Goal: Browse casually: Explore the website without a specific task or goal

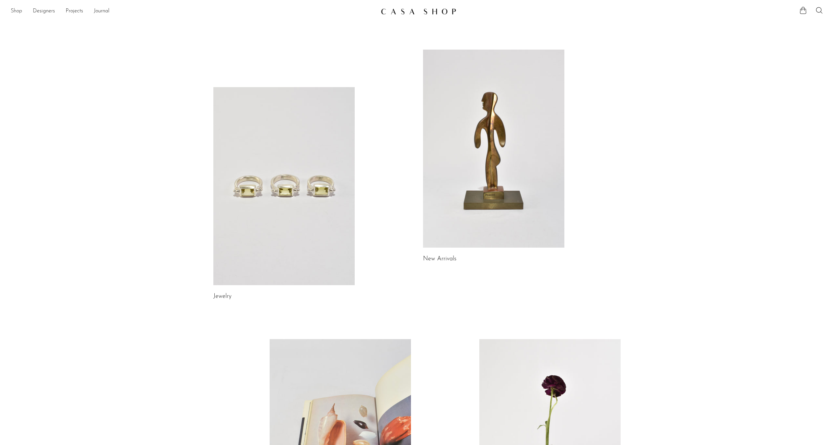
click at [20, 9] on link "Shop" at bounding box center [16, 11] width 11 height 9
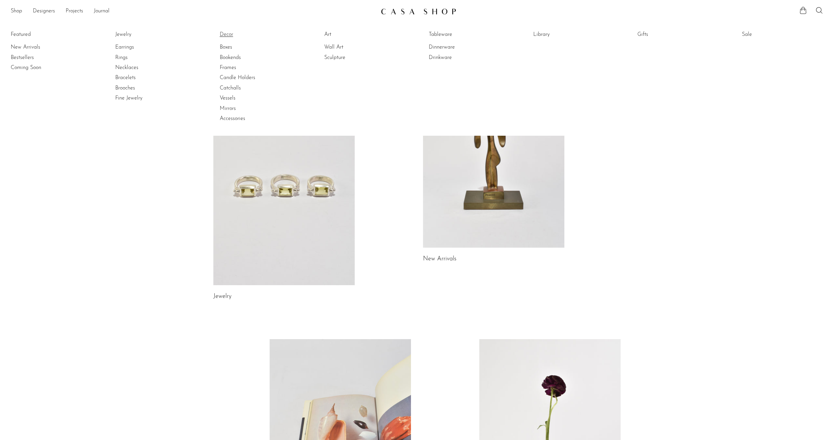
click at [222, 32] on link "Decor" at bounding box center [245, 34] width 50 height 7
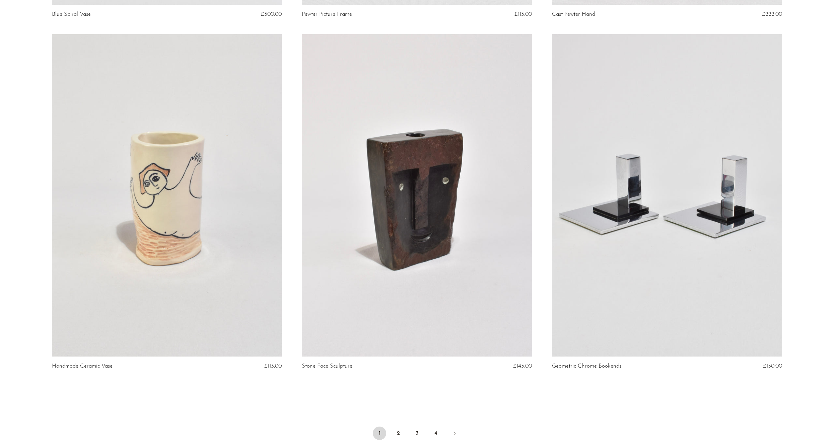
scroll to position [3908, 0]
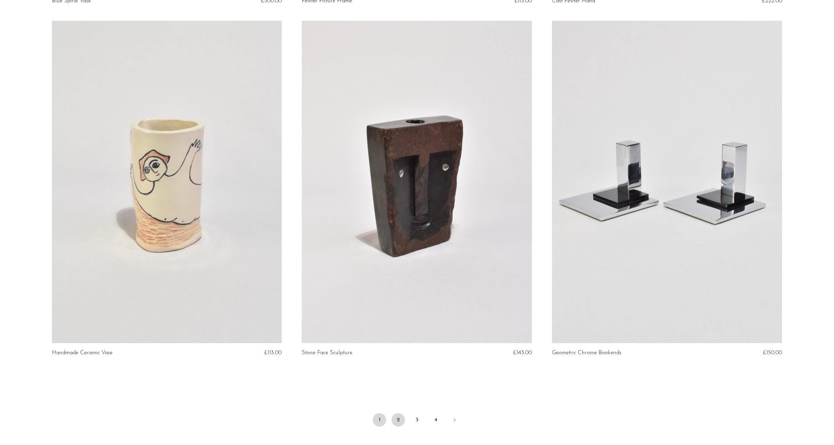
click at [399, 420] on link "2" at bounding box center [397, 419] width 13 height 13
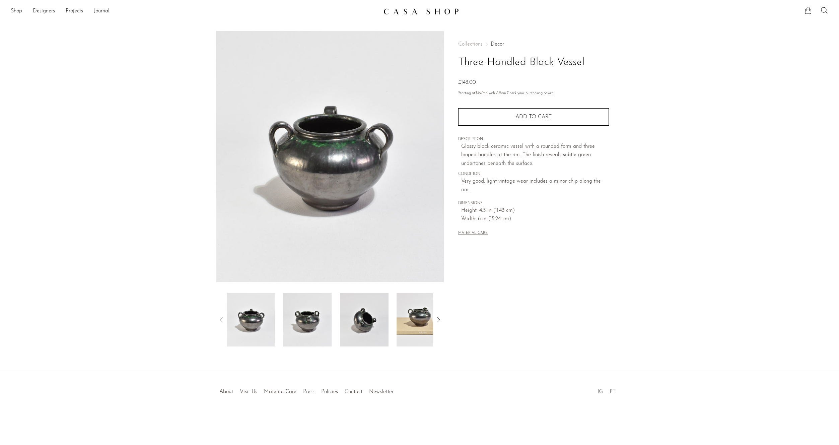
click at [362, 321] on img at bounding box center [364, 320] width 49 height 54
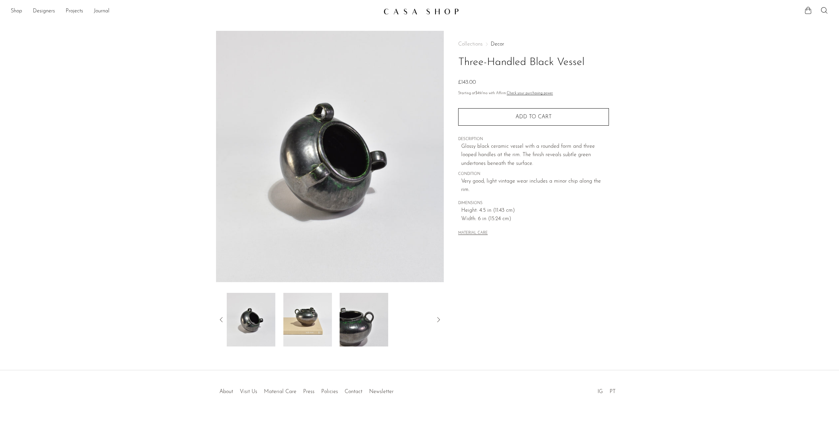
click at [393, 320] on div at bounding box center [330, 320] width 207 height 54
click at [263, 329] on img at bounding box center [250, 320] width 49 height 54
click at [311, 322] on img at bounding box center [307, 320] width 49 height 54
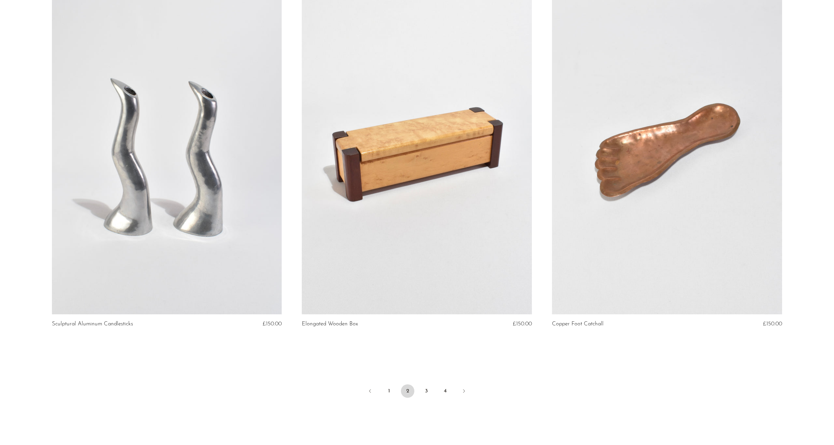
scroll to position [3991, 0]
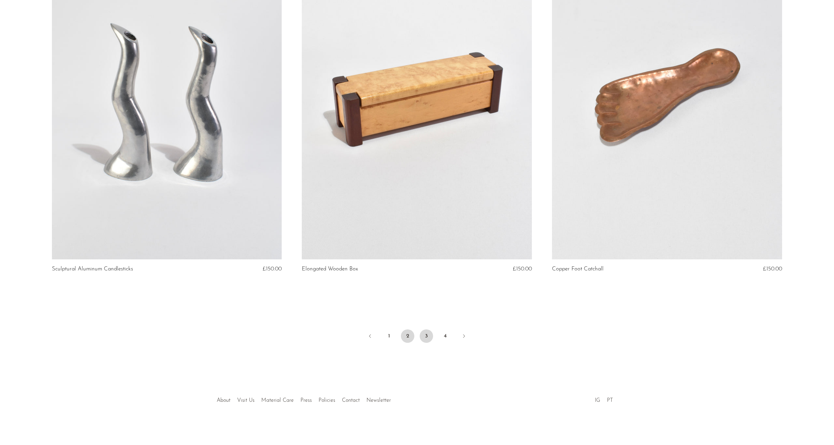
click at [426, 337] on link "3" at bounding box center [425, 335] width 13 height 13
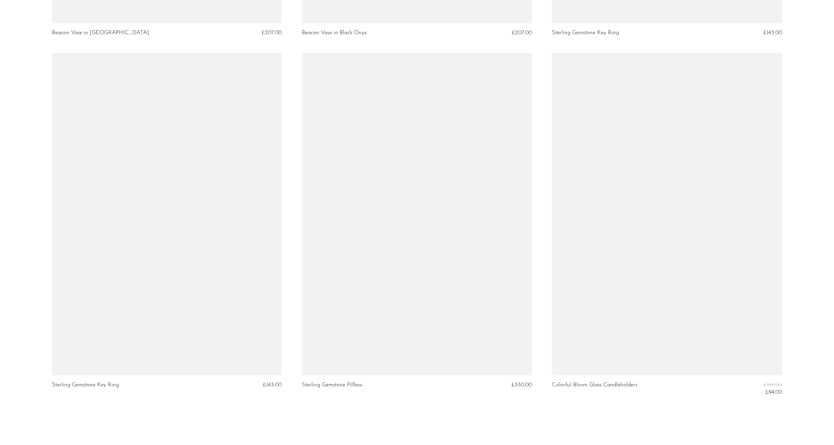
scroll to position [3959, 0]
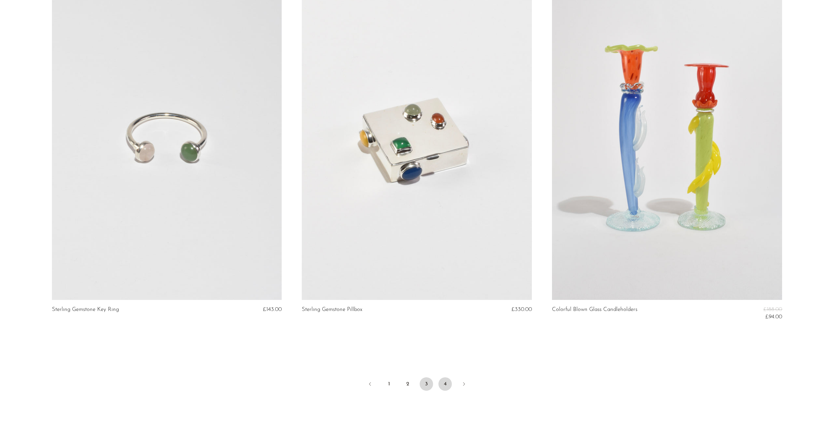
click at [446, 385] on link "4" at bounding box center [444, 383] width 13 height 13
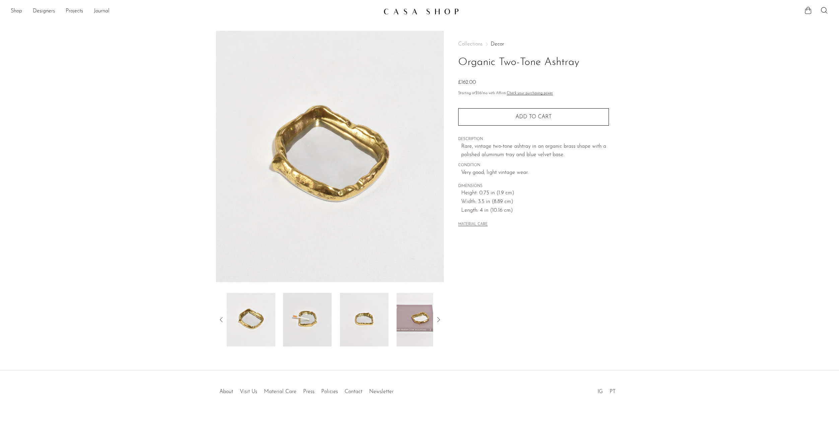
click at [305, 333] on img at bounding box center [307, 320] width 49 height 54
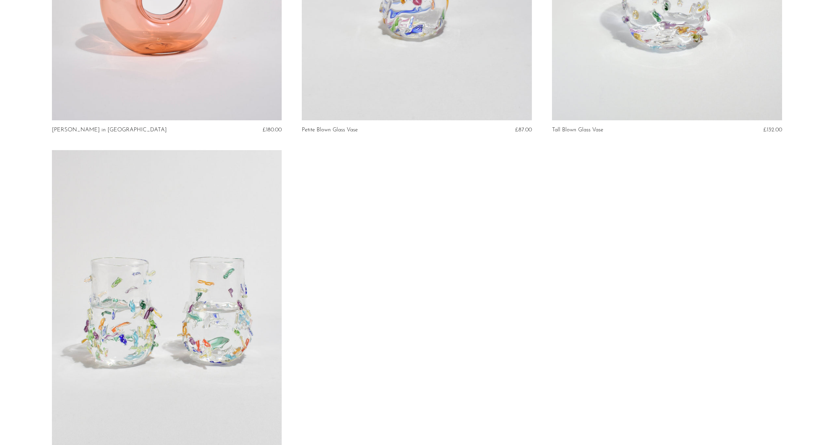
scroll to position [2050, 0]
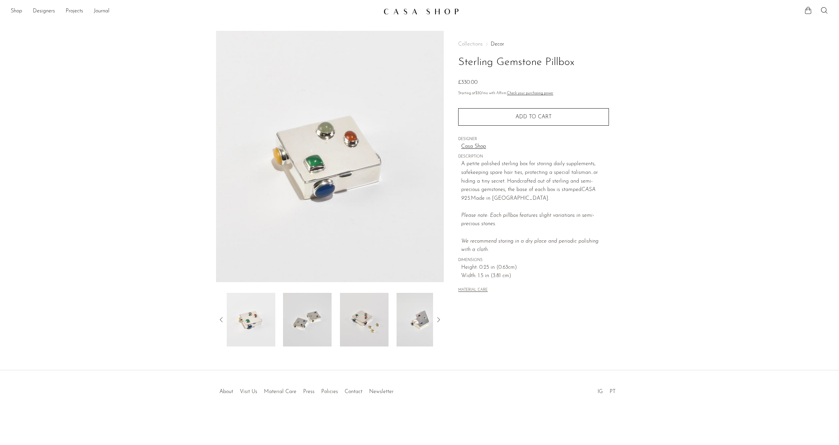
click at [317, 321] on img at bounding box center [307, 320] width 49 height 54
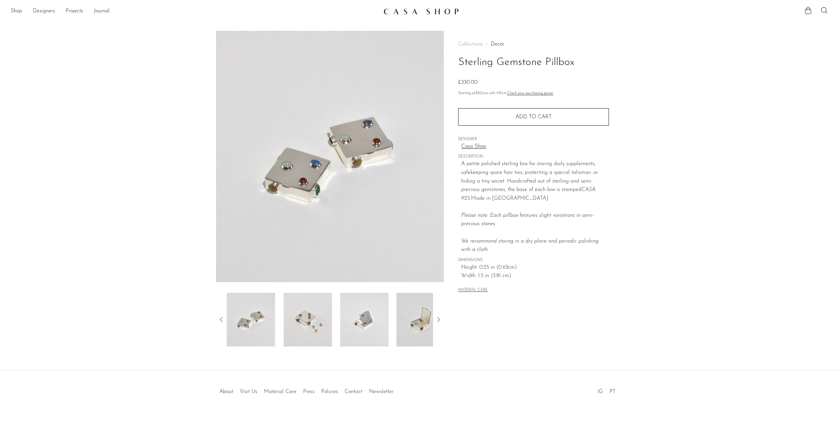
click at [345, 317] on img at bounding box center [364, 320] width 49 height 54
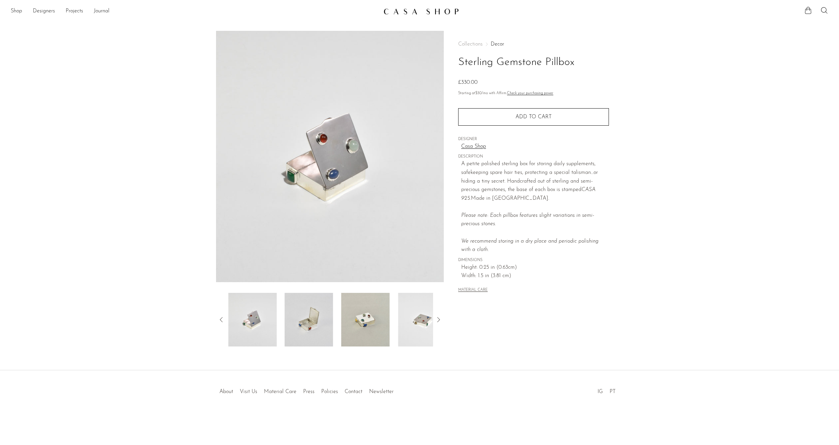
click at [359, 317] on img at bounding box center [365, 320] width 49 height 54
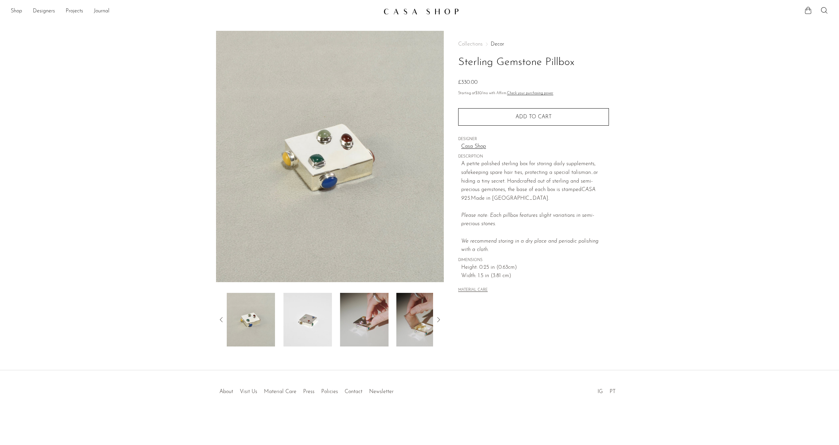
click at [371, 317] on img at bounding box center [364, 320] width 49 height 54
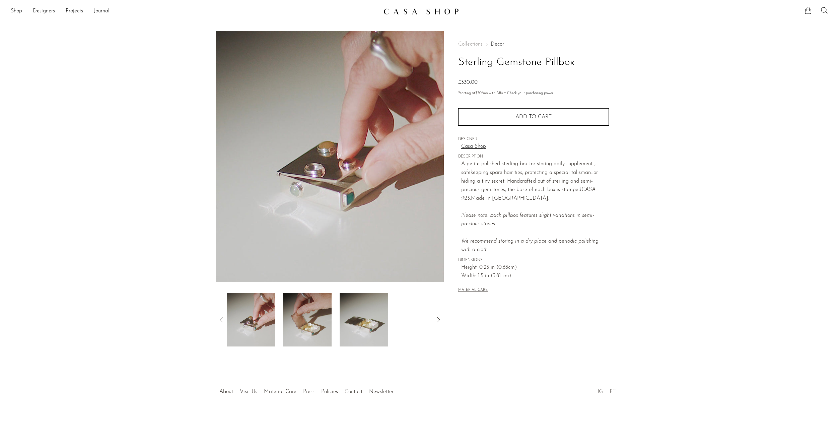
click at [296, 318] on img at bounding box center [307, 320] width 49 height 54
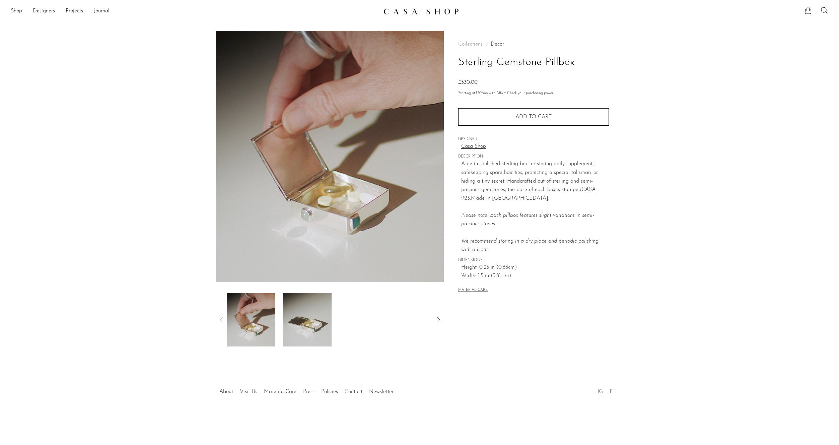
click at [302, 322] on img at bounding box center [307, 320] width 49 height 54
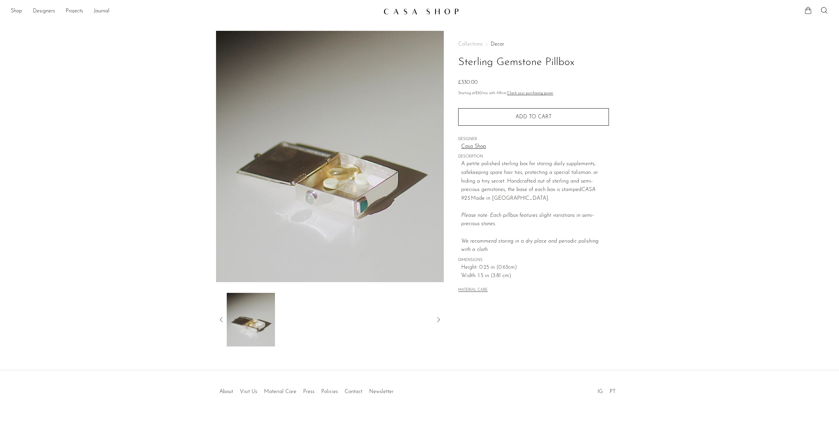
click at [224, 319] on icon at bounding box center [221, 319] width 8 height 8
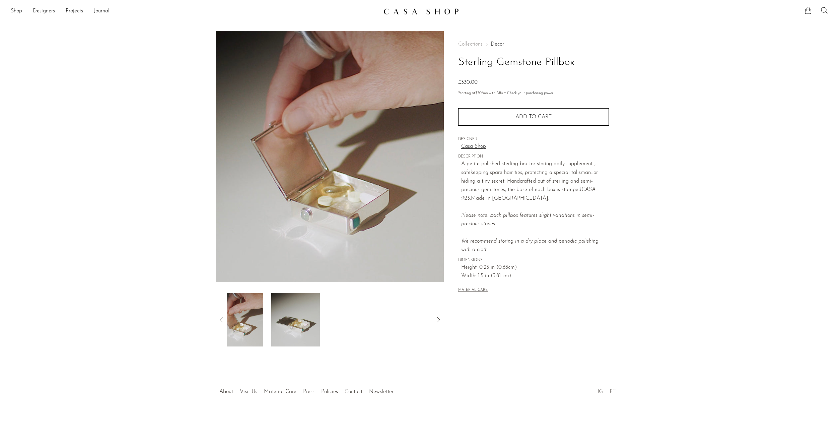
click at [224, 319] on icon at bounding box center [221, 319] width 8 height 8
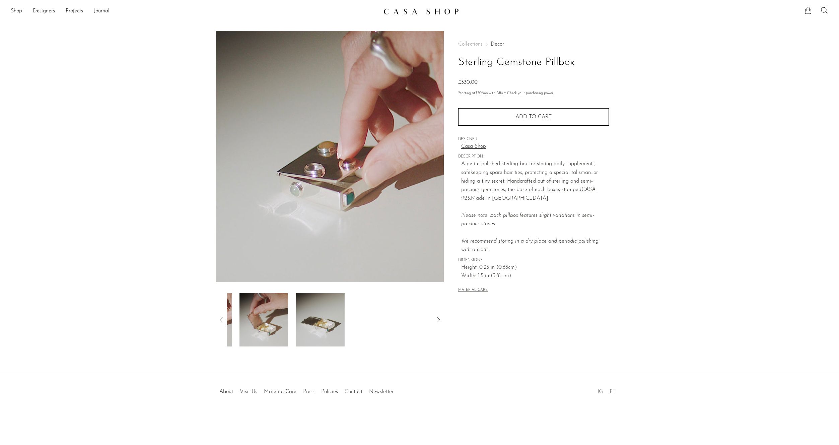
click at [224, 319] on icon at bounding box center [221, 319] width 8 height 8
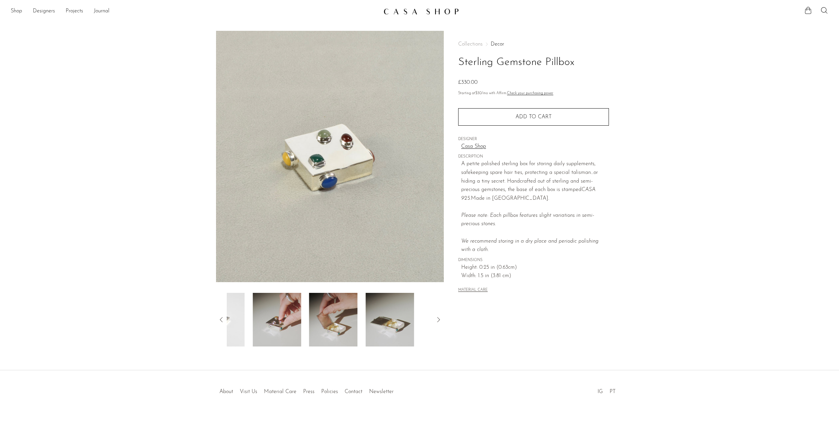
click at [224, 319] on icon at bounding box center [221, 319] width 8 height 8
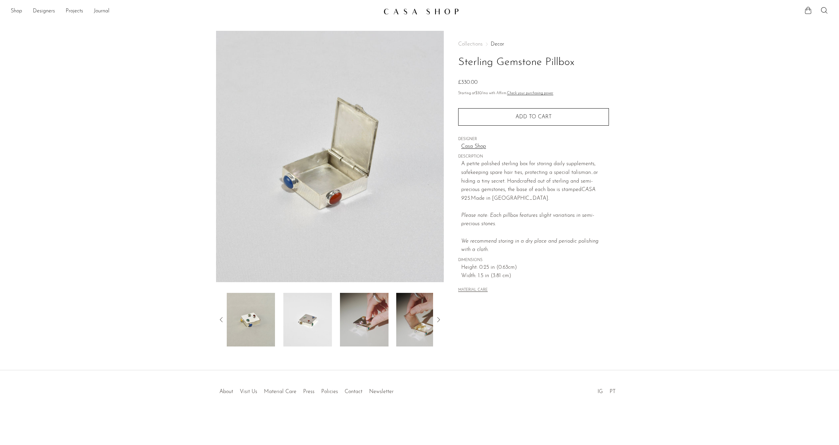
click at [224, 319] on icon at bounding box center [221, 319] width 8 height 8
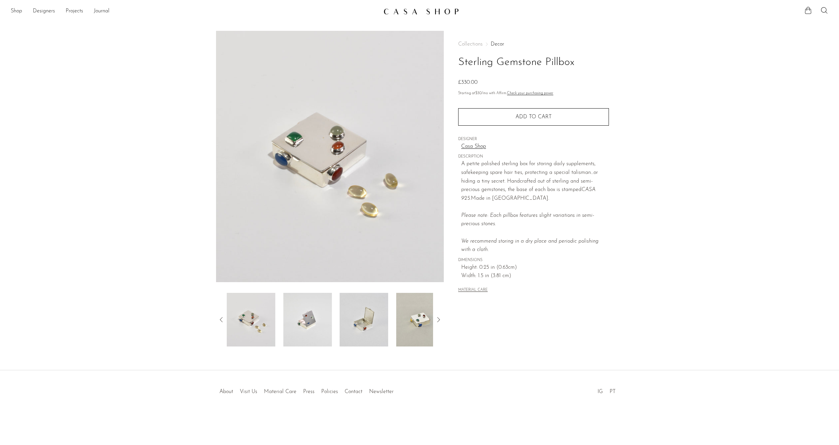
click at [224, 319] on icon at bounding box center [221, 319] width 8 height 8
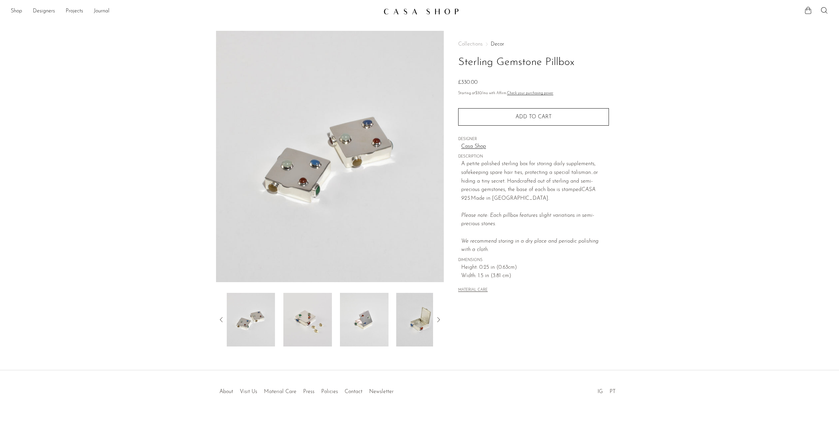
click at [265, 318] on img at bounding box center [250, 320] width 49 height 54
click at [301, 319] on img at bounding box center [307, 320] width 49 height 54
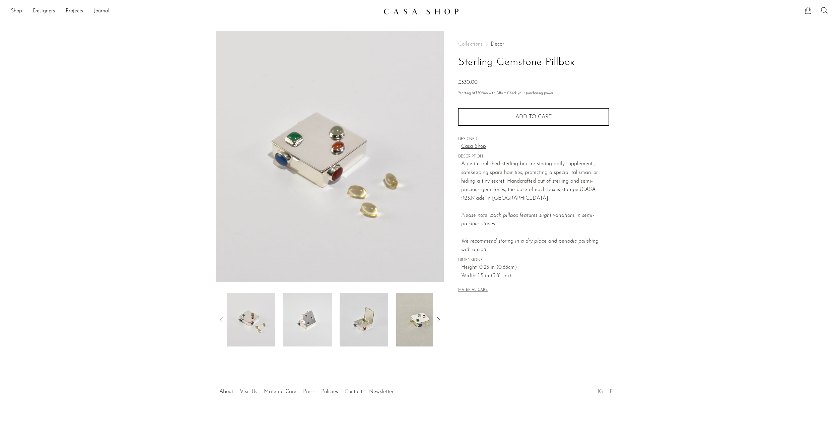
click at [308, 320] on img at bounding box center [307, 320] width 49 height 54
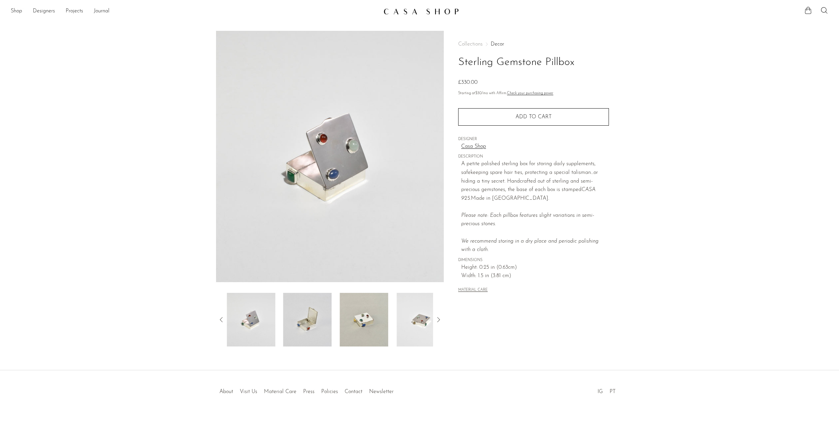
click at [328, 321] on img at bounding box center [307, 320] width 49 height 54
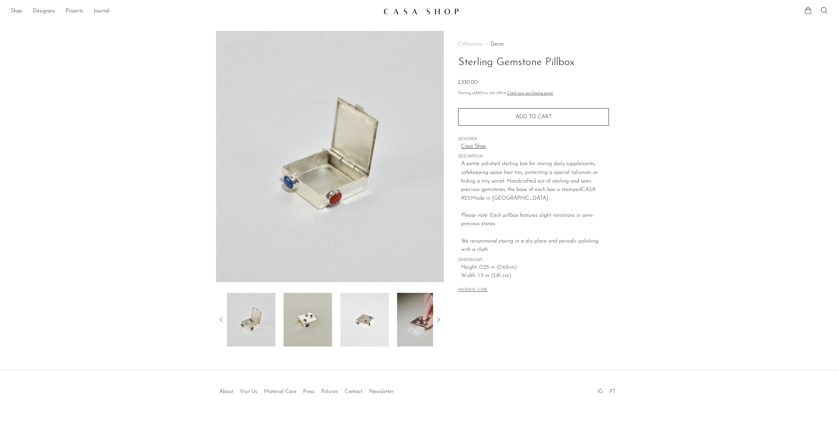
click at [308, 322] on img at bounding box center [308, 320] width 49 height 54
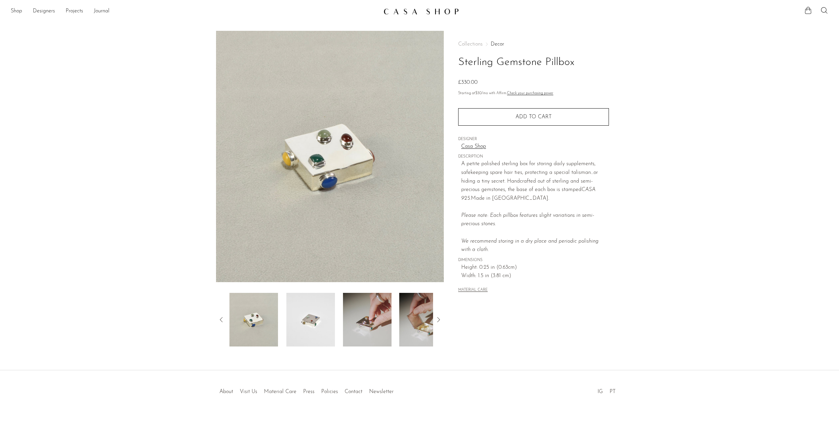
click at [294, 326] on img at bounding box center [310, 320] width 49 height 54
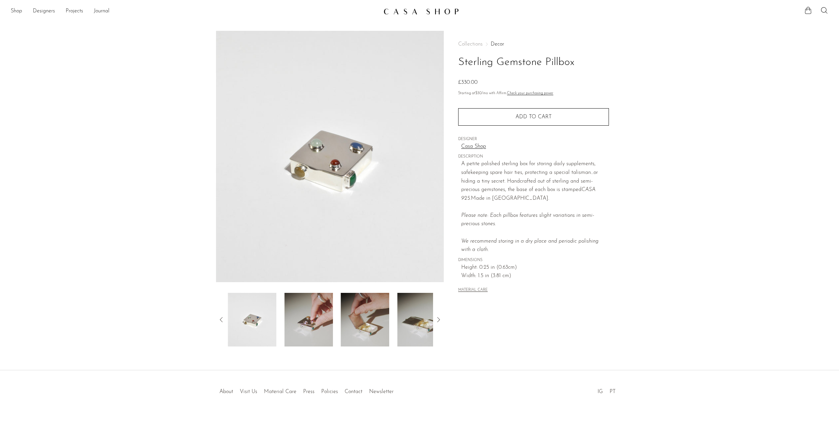
click at [319, 325] on img at bounding box center [308, 320] width 49 height 54
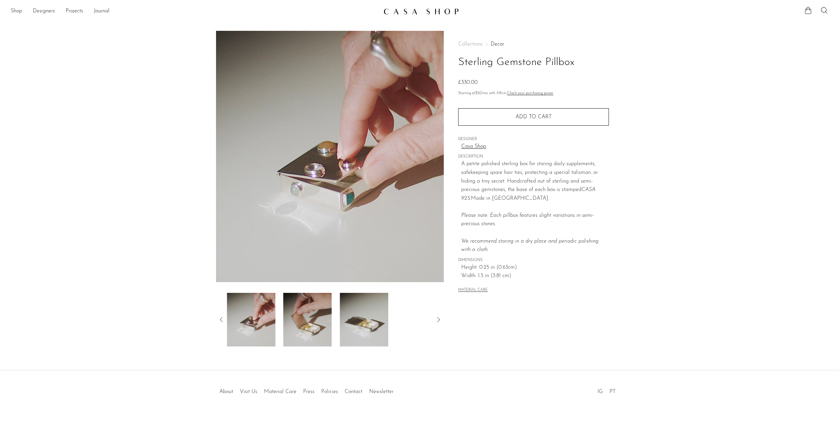
click at [354, 327] on img at bounding box center [364, 320] width 49 height 54
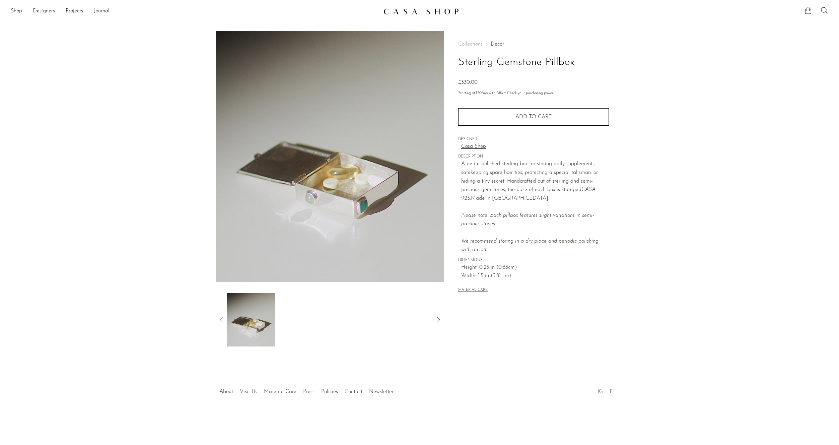
click at [220, 319] on icon at bounding box center [221, 319] width 3 height 5
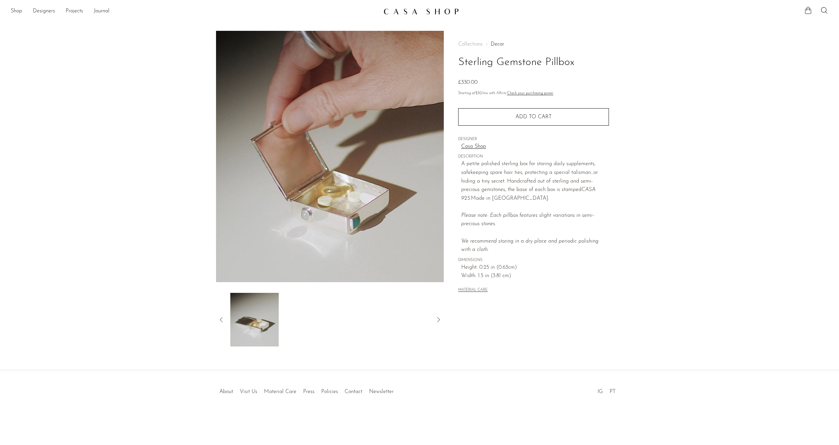
click at [220, 319] on icon at bounding box center [221, 319] width 3 height 5
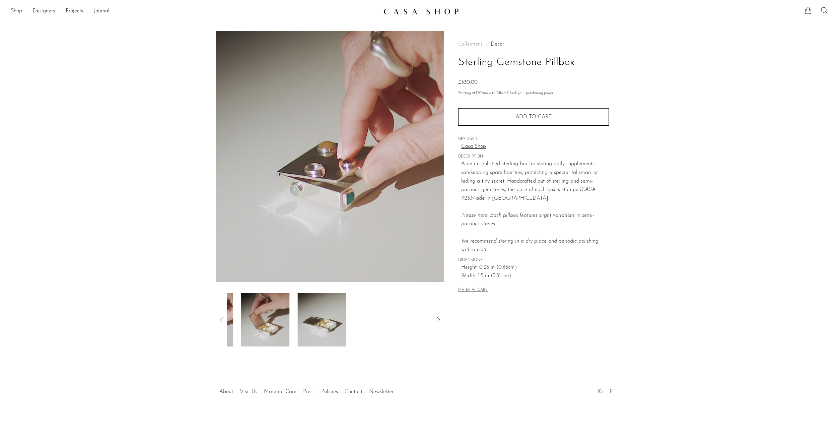
click at [220, 319] on icon at bounding box center [221, 319] width 3 height 5
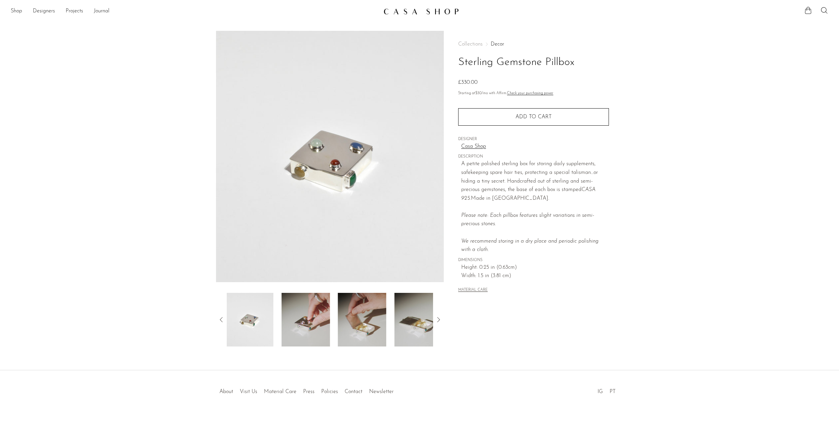
click at [220, 319] on icon at bounding box center [221, 319] width 3 height 5
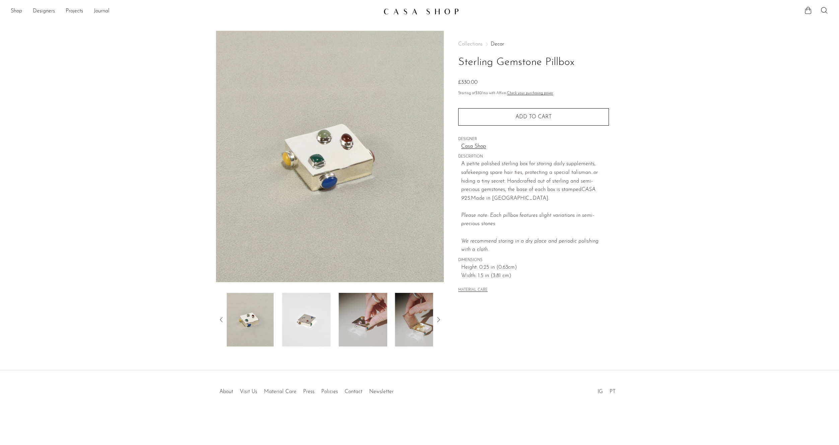
click at [220, 319] on icon at bounding box center [221, 319] width 3 height 5
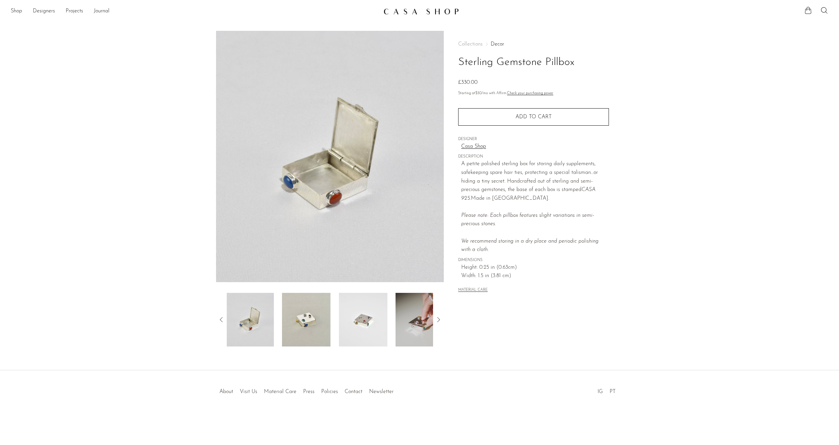
click at [220, 319] on icon at bounding box center [221, 319] width 3 height 5
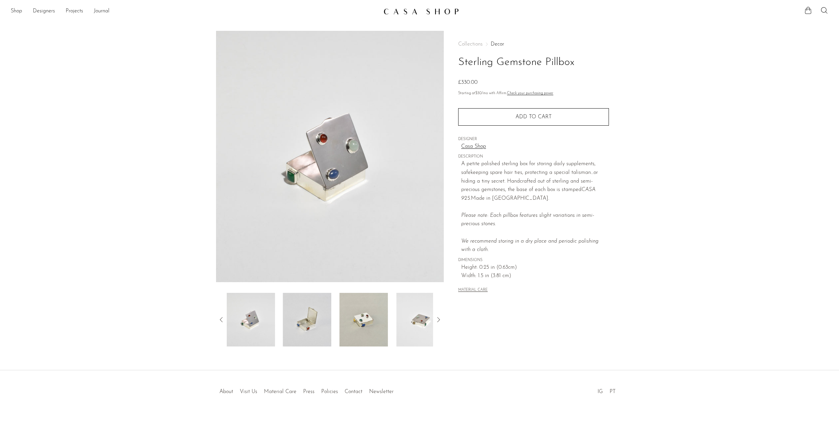
click at [220, 319] on icon at bounding box center [221, 319] width 3 height 5
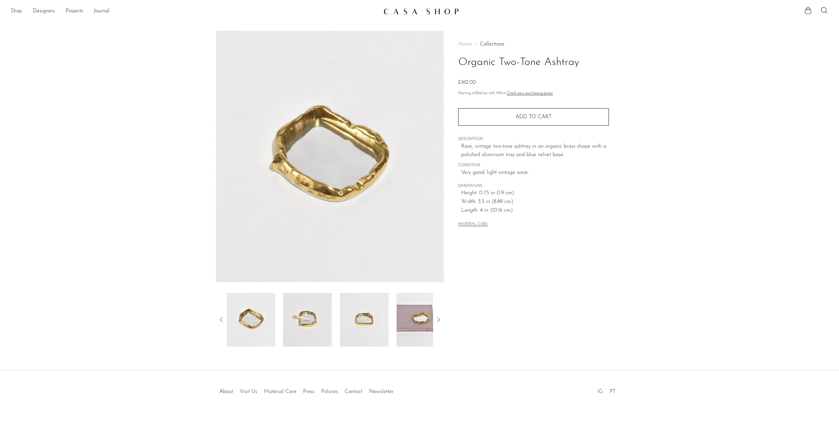
click at [14, 12] on link "Shop" at bounding box center [16, 11] width 11 height 9
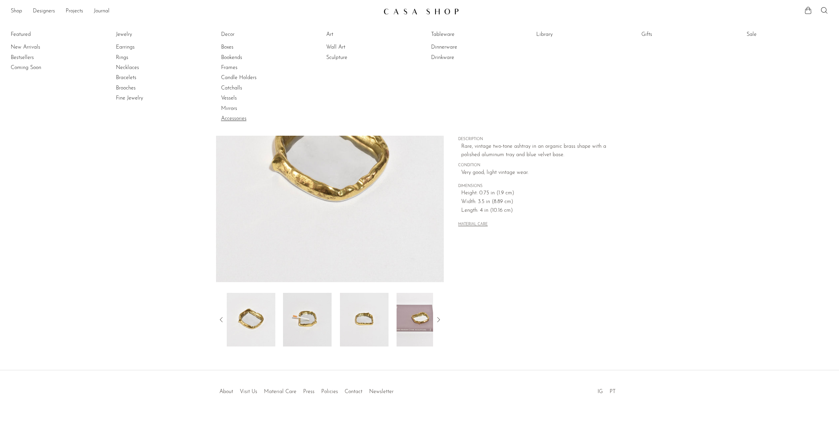
click at [233, 116] on link "Accessories" at bounding box center [246, 118] width 50 height 7
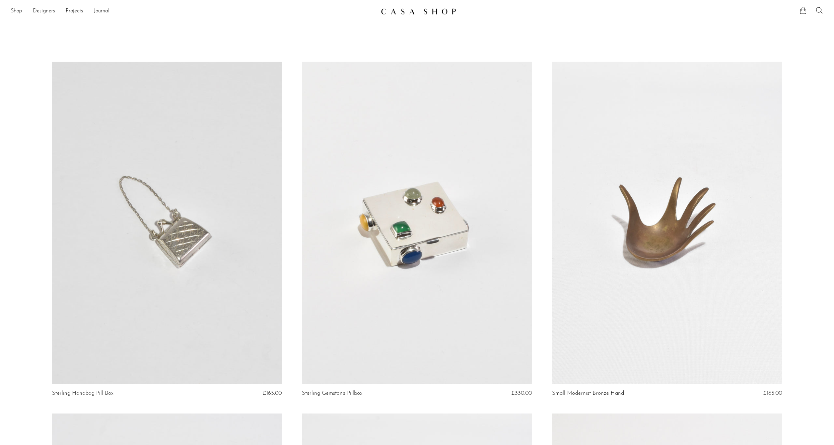
click at [18, 10] on link "Shop" at bounding box center [16, 11] width 11 height 9
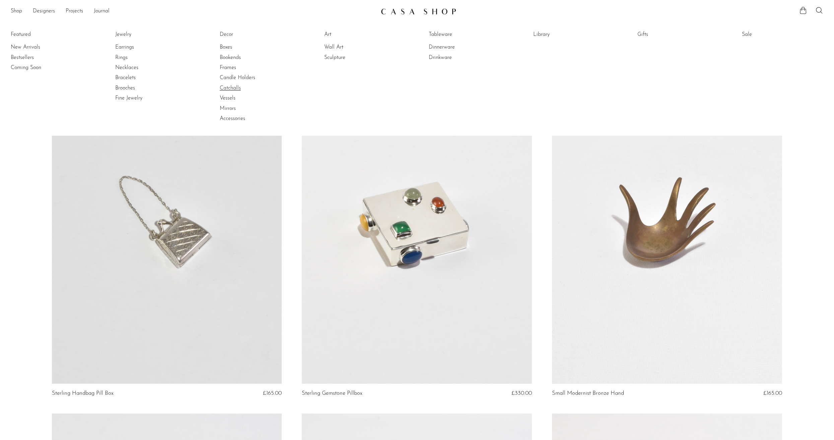
click at [235, 89] on link "Catchalls" at bounding box center [245, 87] width 50 height 7
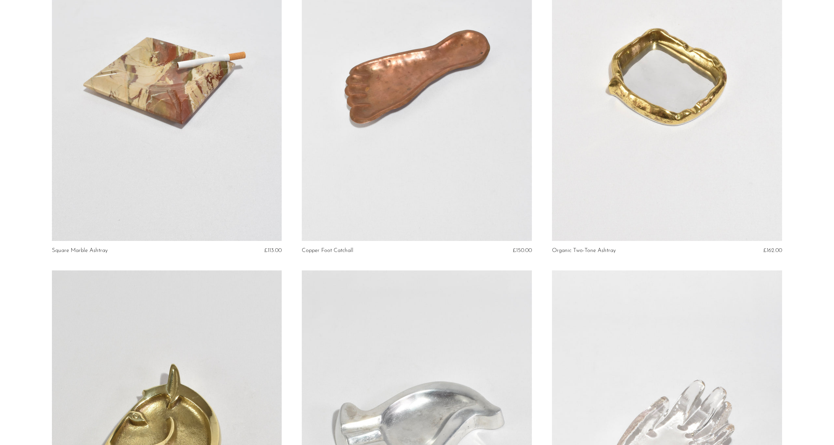
scroll to position [327, 0]
